Goal: Task Accomplishment & Management: Use online tool/utility

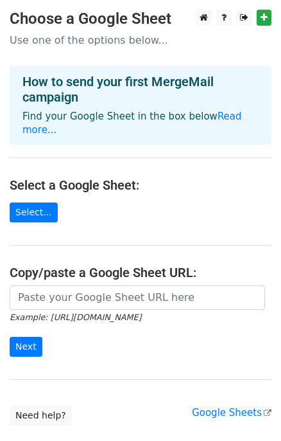
scroll to position [72, 0]
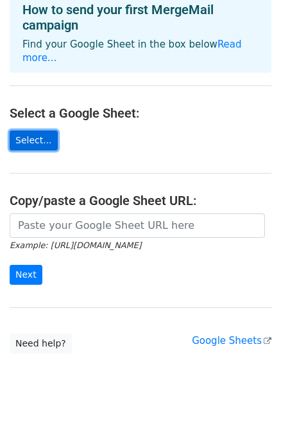
click at [25, 130] on link "Select..." at bounding box center [34, 140] width 48 height 20
click at [28, 130] on link "Select..." at bounding box center [34, 140] width 48 height 20
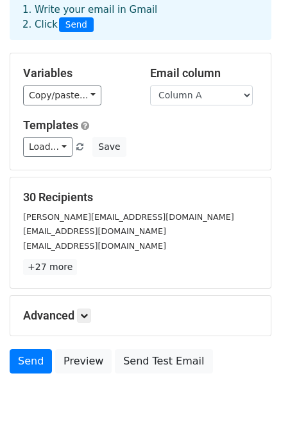
scroll to position [107, 0]
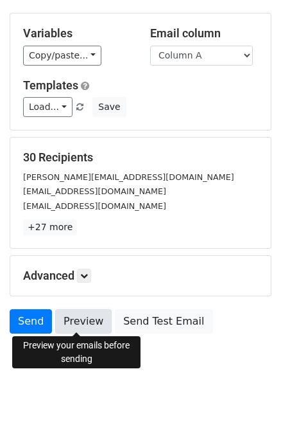
click at [67, 323] on link "Preview" at bounding box center [83, 321] width 57 height 24
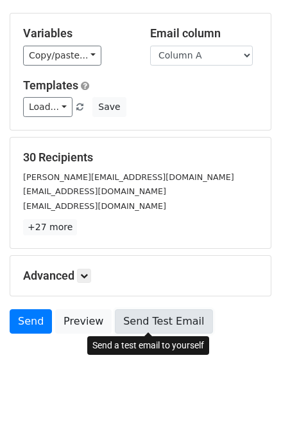
click at [143, 316] on link "Send Test Email" at bounding box center [164, 321] width 98 height 24
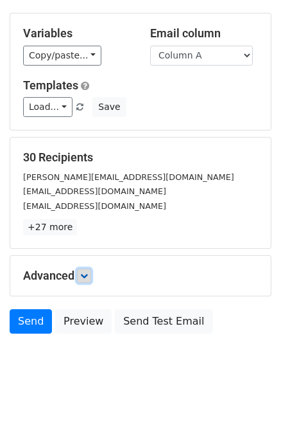
click at [87, 276] on icon at bounding box center [84, 276] width 8 height 8
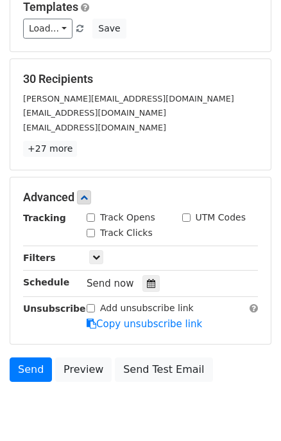
scroll to position [188, 0]
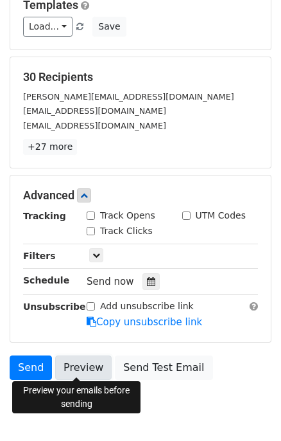
click at [78, 368] on link "Preview" at bounding box center [83, 367] width 57 height 24
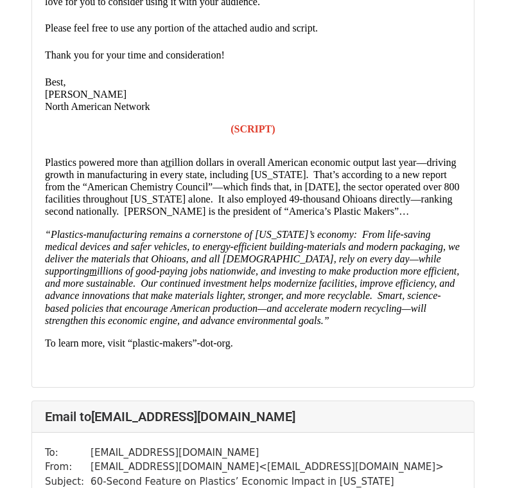
scroll to position [11081, 0]
